Goal: Navigation & Orientation: Find specific page/section

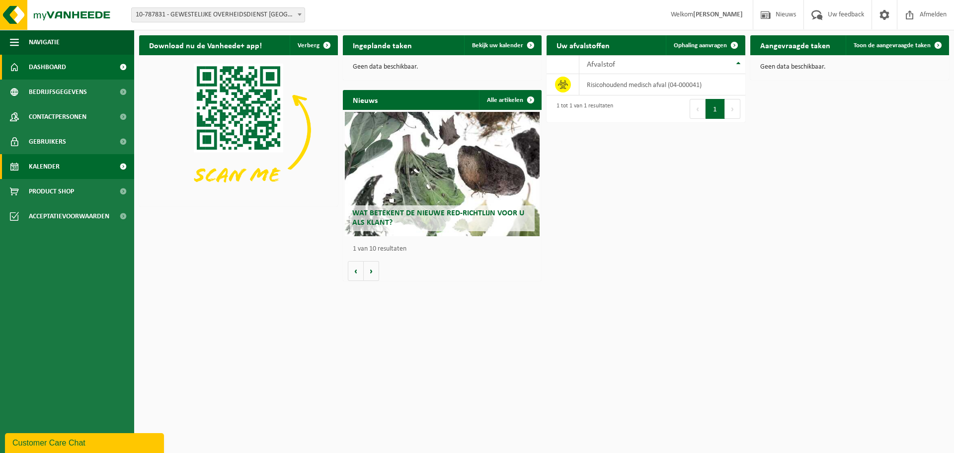
click at [37, 166] on span "Kalender" at bounding box center [44, 166] width 31 height 25
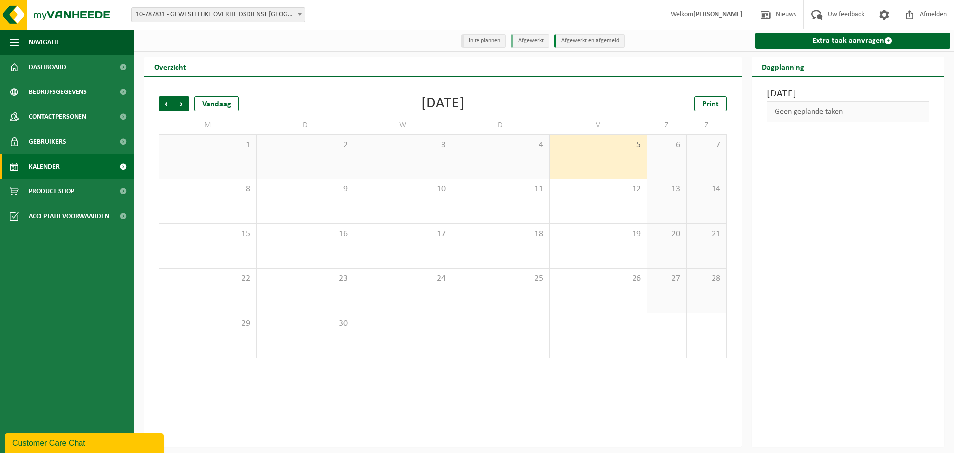
click at [866, 188] on div "Vrijdag 5 september 2025 Geen geplande taken" at bounding box center [848, 262] width 193 height 370
click at [812, 115] on div "Geen geplande taken" at bounding box center [848, 111] width 163 height 21
click at [779, 15] on span "Nieuws" at bounding box center [785, 14] width 25 height 29
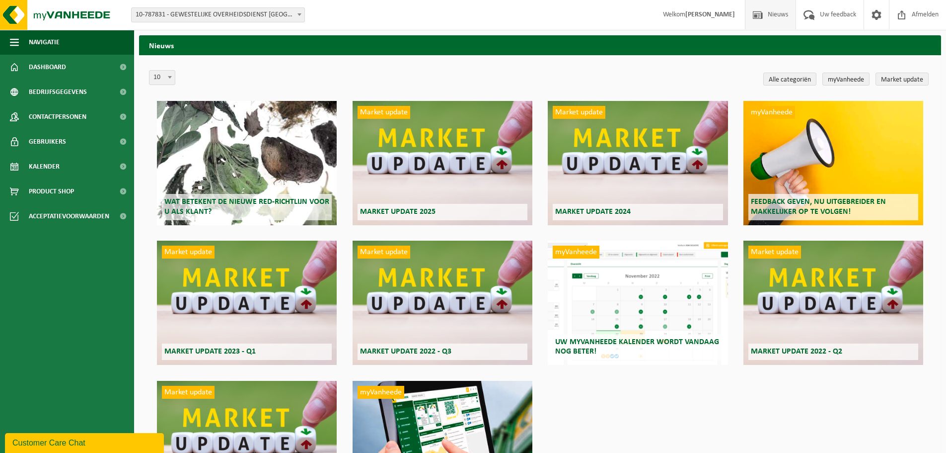
click at [714, 14] on strong "[PERSON_NAME]" at bounding box center [711, 14] width 50 height 7
click at [53, 168] on span "Kalender" at bounding box center [44, 166] width 31 height 25
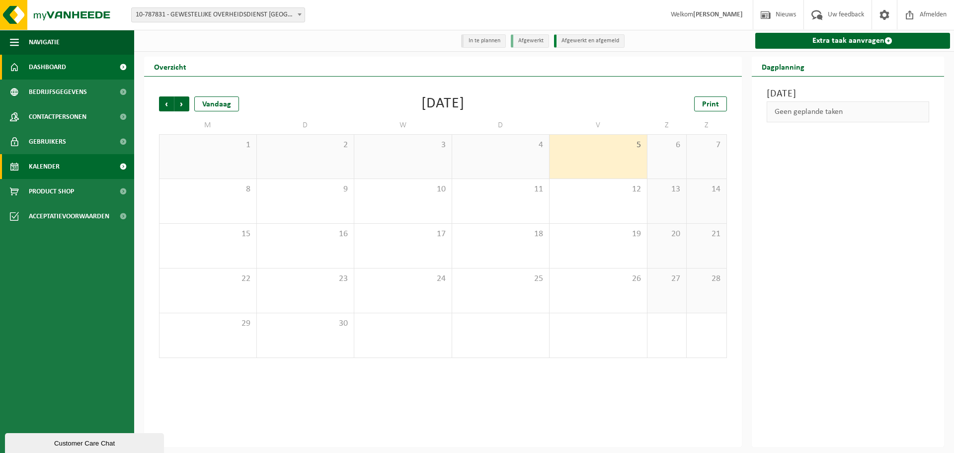
click at [55, 62] on span "Dashboard" at bounding box center [47, 67] width 37 height 25
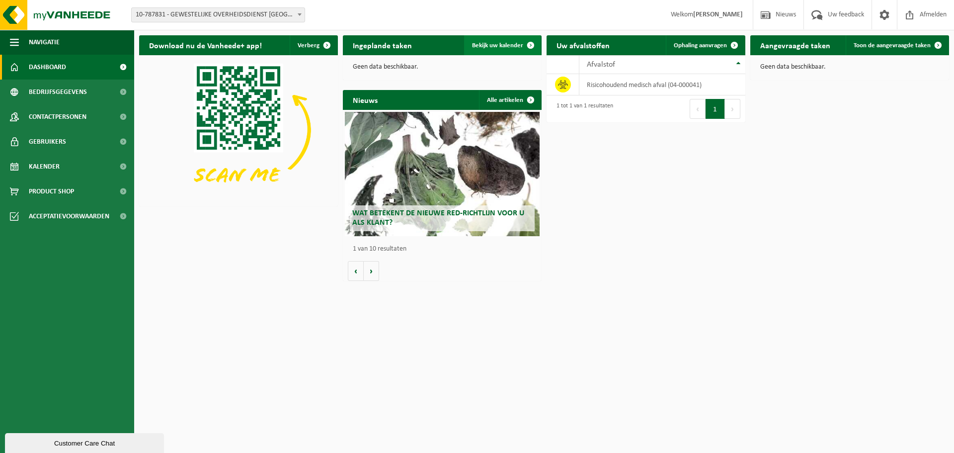
click at [497, 44] on span "Bekijk uw kalender" at bounding box center [497, 45] width 51 height 6
click at [606, 349] on html "Vestiging: 10-787831 - GEWESTELIJKE OVERHEIDSDIENST BRUSSEL (BRUCEFO) - ANDERLE…" at bounding box center [477, 226] width 954 height 453
